Goal: Check status: Check status

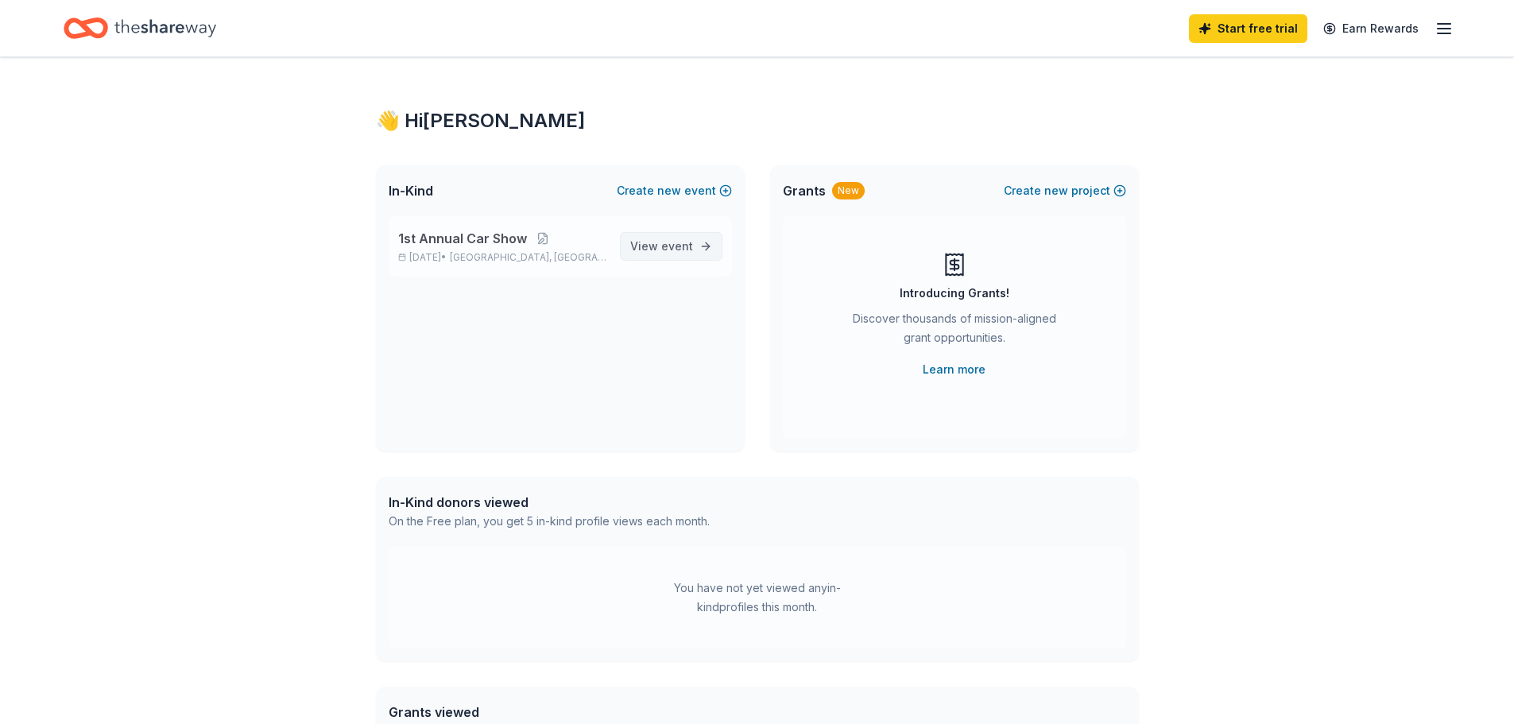
click at [670, 241] on span "event" at bounding box center [677, 246] width 32 height 14
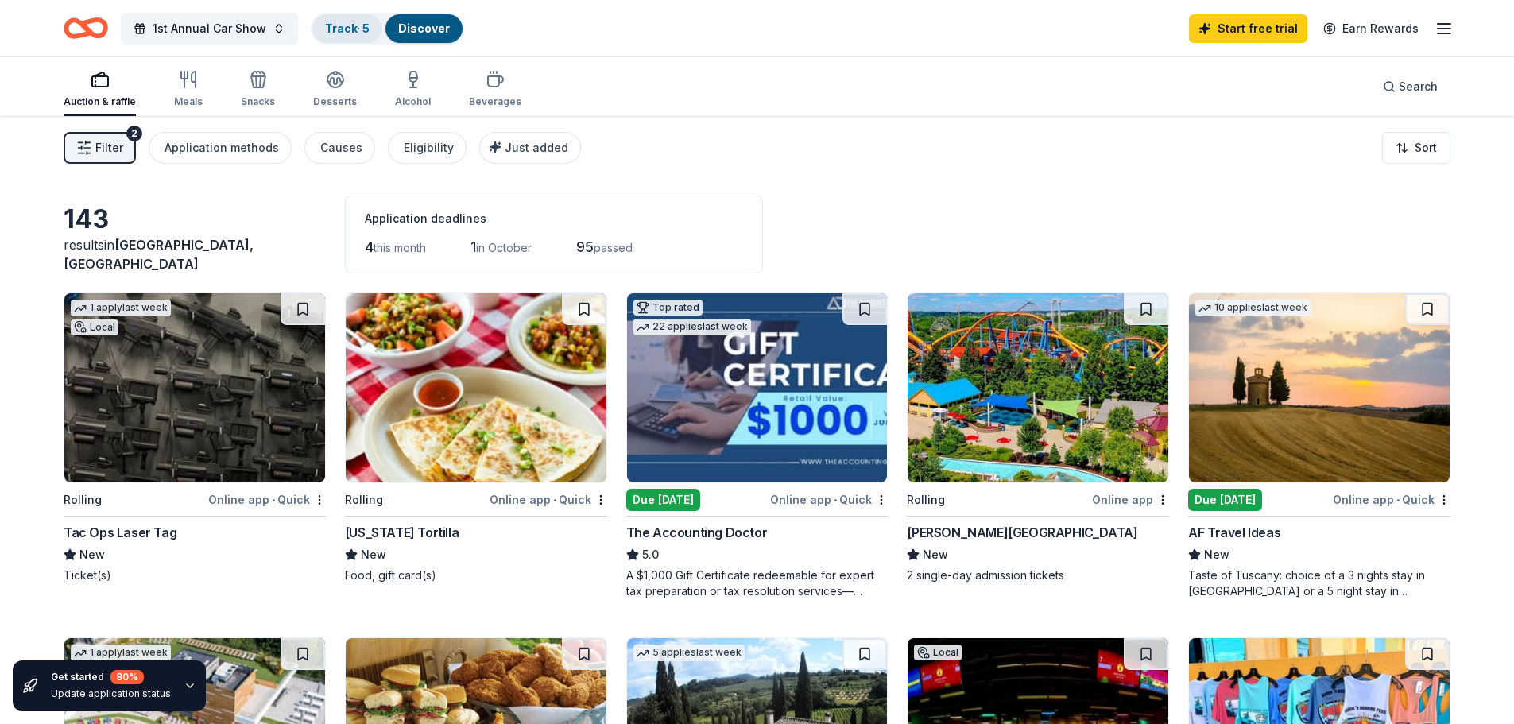
click at [352, 30] on link "Track · 5" at bounding box center [347, 28] width 44 height 14
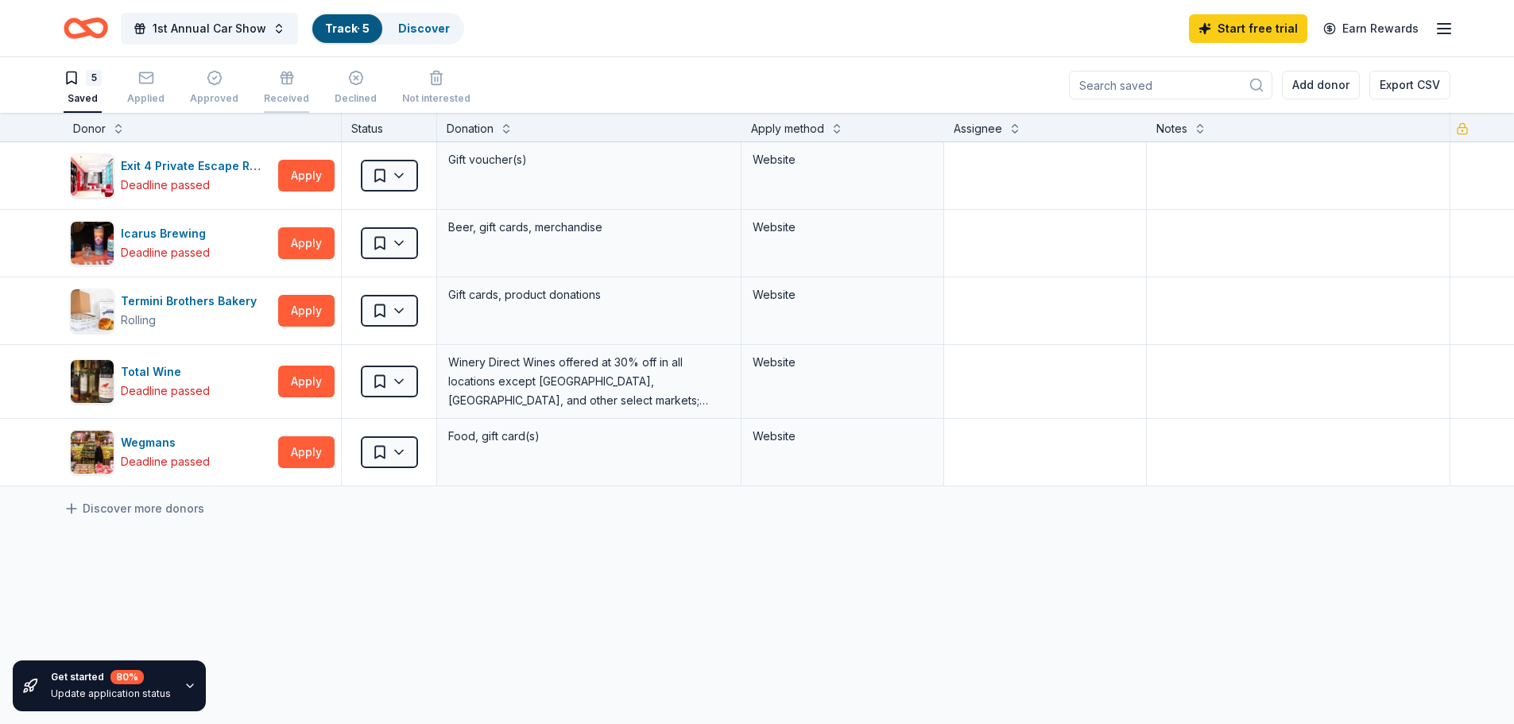
click at [289, 80] on div "button" at bounding box center [286, 78] width 45 height 16
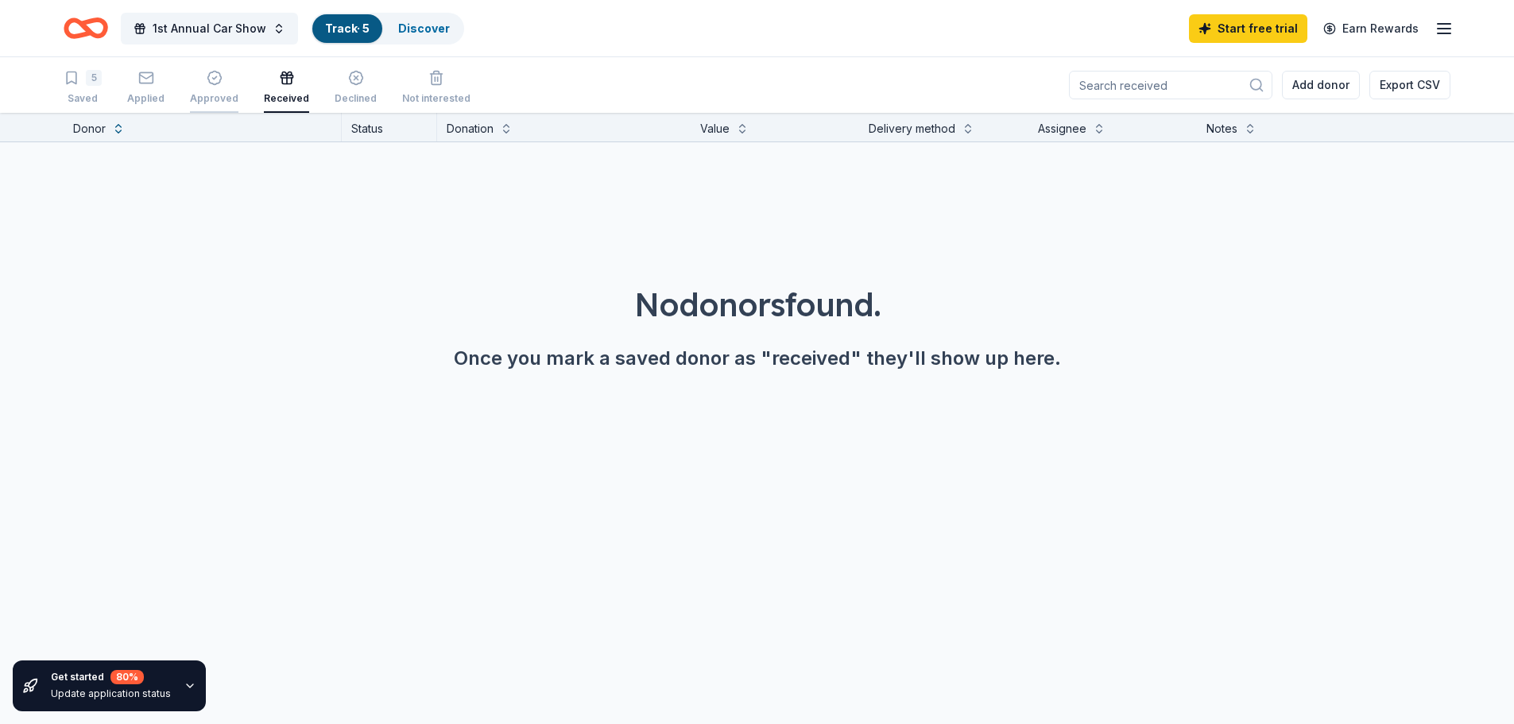
click at [208, 80] on icon "button" at bounding box center [215, 78] width 16 height 16
click at [133, 79] on div "button" at bounding box center [145, 78] width 37 height 16
